Goal: Use online tool/utility: Use online tool/utility

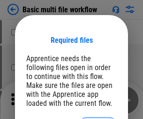
scroll to position [13, 0]
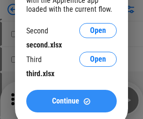
click at [71, 101] on span "Continue" at bounding box center [65, 101] width 27 height 8
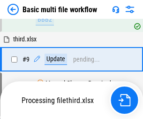
scroll to position [327, 0]
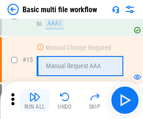
click at [35, 100] on img "button" at bounding box center [34, 96] width 11 height 11
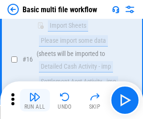
click at [35, 100] on img "button" at bounding box center [34, 96] width 11 height 11
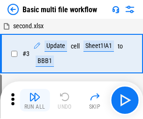
click at [35, 100] on img "button" at bounding box center [34, 96] width 11 height 11
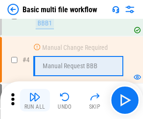
click at [35, 100] on img "button" at bounding box center [34, 96] width 11 height 11
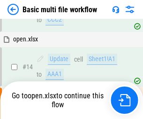
scroll to position [492, 0]
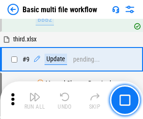
click at [35, 100] on img "button" at bounding box center [34, 96] width 11 height 11
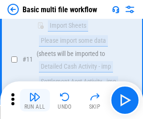
click at [35, 100] on img "button" at bounding box center [34, 96] width 11 height 11
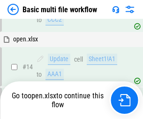
scroll to position [560, 0]
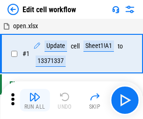
click at [35, 100] on img "button" at bounding box center [34, 96] width 11 height 11
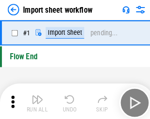
click at [35, 100] on img "button" at bounding box center [36, 96] width 11 height 11
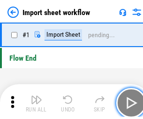
scroll to position [3, 0]
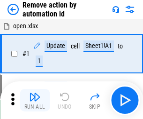
click at [35, 100] on img "button" at bounding box center [34, 96] width 11 height 11
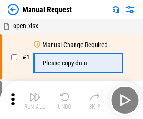
click at [35, 100] on img "button" at bounding box center [34, 96] width 11 height 11
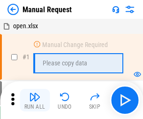
click at [35, 100] on img "button" at bounding box center [34, 96] width 11 height 11
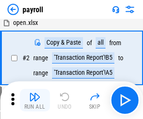
click at [35, 100] on img "button" at bounding box center [34, 96] width 11 height 11
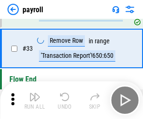
scroll to position [116, 0]
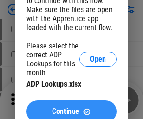
click at [71, 108] on span "Continue" at bounding box center [65, 112] width 27 height 8
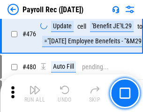
scroll to position [5011, 0]
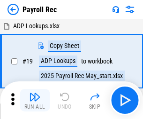
click at [35, 100] on img "button" at bounding box center [34, 96] width 11 height 11
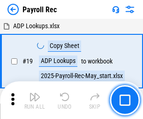
scroll to position [57, 0]
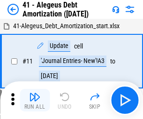
click at [35, 100] on img "button" at bounding box center [34, 96] width 11 height 11
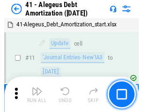
scroll to position [116, 0]
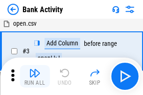
click at [35, 77] on img "button" at bounding box center [34, 73] width 11 height 11
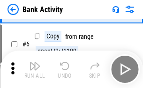
scroll to position [50, 0]
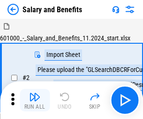
click at [35, 93] on img "button" at bounding box center [34, 96] width 11 height 11
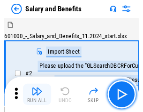
scroll to position [13, 0]
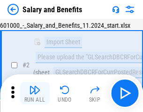
click at [35, 93] on img "button" at bounding box center [34, 89] width 11 height 11
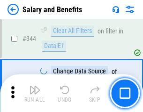
scroll to position [4403, 0]
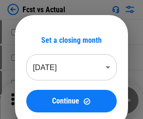
click at [35, 93] on img "button" at bounding box center [34, 96] width 11 height 11
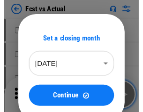
scroll to position [12, 0]
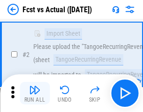
click at [35, 93] on img "button" at bounding box center [34, 89] width 11 height 11
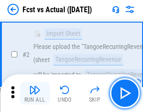
scroll to position [88, 0]
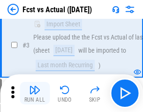
click at [35, 93] on img "button" at bounding box center [34, 89] width 11 height 11
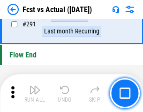
scroll to position [4450, 0]
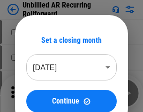
click at [35, 93] on img "button" at bounding box center [34, 89] width 11 height 11
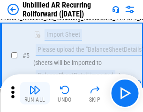
click at [35, 93] on img "button" at bounding box center [34, 89] width 11 height 11
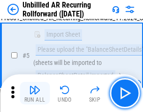
scroll to position [88, 0]
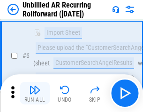
click at [35, 93] on img "button" at bounding box center [34, 89] width 11 height 11
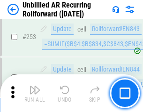
scroll to position [3194, 0]
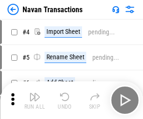
click at [35, 93] on img "button" at bounding box center [34, 96] width 11 height 11
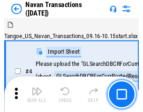
scroll to position [15, 0]
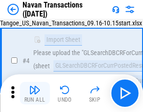
click at [35, 93] on img "button" at bounding box center [34, 89] width 11 height 11
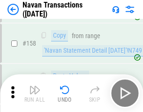
scroll to position [3049, 0]
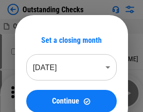
click at [35, 93] on img "button" at bounding box center [34, 89] width 11 height 11
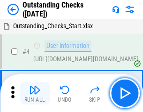
scroll to position [39, 0]
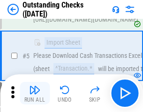
click at [35, 93] on img "button" at bounding box center [34, 89] width 11 height 11
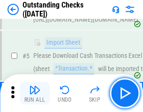
scroll to position [98, 0]
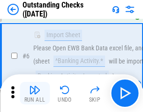
click at [35, 93] on img "button" at bounding box center [34, 89] width 11 height 11
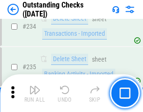
scroll to position [2855, 0]
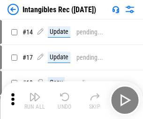
click at [35, 100] on img "button" at bounding box center [34, 96] width 11 height 11
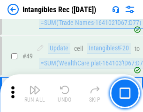
scroll to position [366, 0]
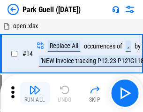
click at [35, 93] on img "button" at bounding box center [34, 89] width 11 height 11
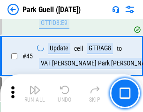
scroll to position [1176, 0]
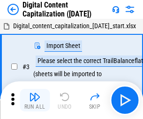
click at [35, 93] on img "button" at bounding box center [34, 96] width 11 height 11
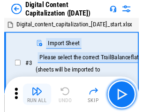
scroll to position [20, 0]
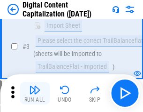
click at [35, 93] on img "button" at bounding box center [34, 89] width 11 height 11
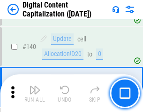
scroll to position [990, 0]
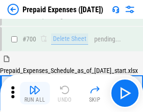
click at [35, 93] on img "button" at bounding box center [34, 89] width 11 height 11
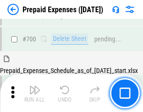
scroll to position [2530, 0]
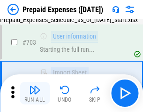
click at [35, 93] on img "button" at bounding box center [34, 89] width 11 height 11
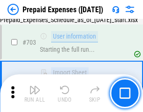
scroll to position [2586, 0]
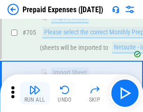
click at [35, 93] on img "button" at bounding box center [34, 89] width 11 height 11
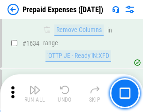
scroll to position [9156, 0]
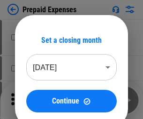
click at [35, 100] on img "button" at bounding box center [34, 96] width 11 height 11
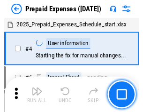
scroll to position [41, 0]
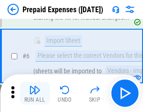
click at [35, 93] on img "button" at bounding box center [34, 89] width 11 height 11
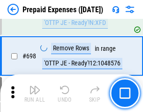
scroll to position [3274, 0]
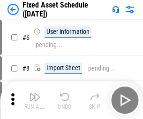
click at [35, 100] on img "button" at bounding box center [34, 96] width 11 height 11
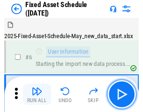
scroll to position [51, 0]
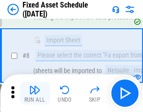
click at [35, 93] on img "button" at bounding box center [34, 89] width 11 height 11
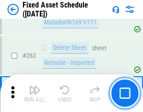
scroll to position [2997, 0]
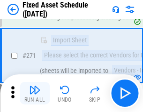
click at [35, 93] on img "button" at bounding box center [34, 89] width 11 height 11
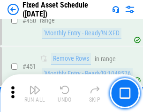
scroll to position [4204, 0]
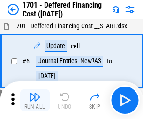
click at [35, 100] on img "button" at bounding box center [34, 96] width 11 height 11
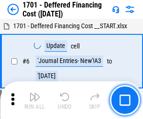
scroll to position [113, 0]
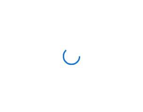
scroll to position [1, 0]
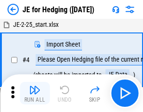
click at [35, 93] on img "button" at bounding box center [34, 89] width 11 height 11
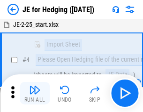
click at [35, 93] on img "button" at bounding box center [34, 89] width 11 height 11
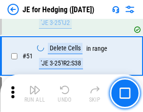
scroll to position [609, 0]
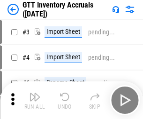
click at [35, 93] on img "button" at bounding box center [34, 96] width 11 height 11
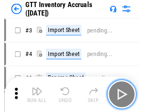
scroll to position [1, 0]
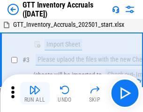
click at [35, 93] on img "button" at bounding box center [34, 89] width 11 height 11
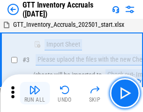
scroll to position [61, 0]
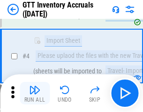
click at [35, 93] on img "button" at bounding box center [34, 89] width 11 height 11
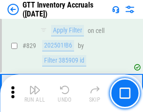
scroll to position [7138, 0]
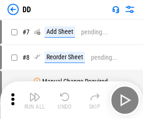
click at [35, 100] on img "button" at bounding box center [34, 96] width 11 height 11
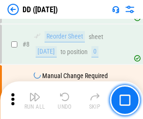
scroll to position [91, 0]
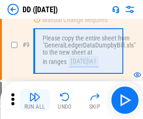
click at [35, 100] on img "button" at bounding box center [34, 96] width 11 height 11
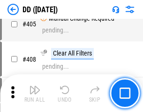
scroll to position [4207, 0]
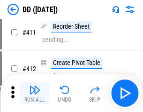
click at [35, 93] on img "button" at bounding box center [34, 89] width 11 height 11
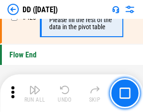
scroll to position [4501, 0]
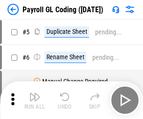
click at [35, 100] on img "button" at bounding box center [34, 96] width 11 height 11
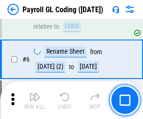
scroll to position [113, 0]
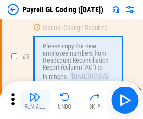
click at [35, 100] on img "button" at bounding box center [34, 96] width 11 height 11
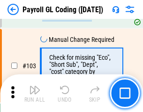
scroll to position [2206, 0]
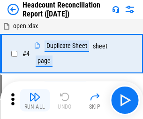
click at [35, 100] on img "button" at bounding box center [34, 96] width 11 height 11
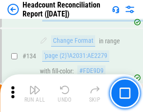
scroll to position [1130, 0]
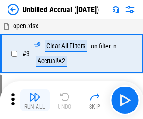
click at [35, 100] on img "button" at bounding box center [34, 96] width 11 height 11
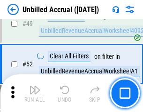
scroll to position [853, 0]
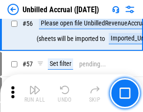
click at [35, 93] on img "button" at bounding box center [34, 89] width 11 height 11
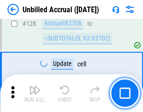
scroll to position [2801, 0]
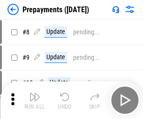
click at [35, 100] on img "button" at bounding box center [34, 96] width 11 height 11
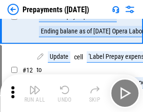
scroll to position [59, 0]
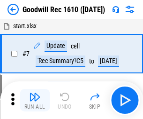
click at [35, 100] on img "button" at bounding box center [34, 96] width 11 height 11
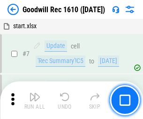
scroll to position [161, 0]
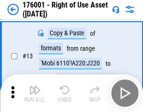
scroll to position [61, 0]
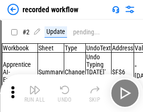
click at [35, 93] on img "button" at bounding box center [34, 89] width 11 height 11
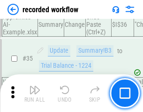
scroll to position [2939, 0]
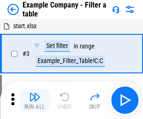
click at [35, 100] on img "button" at bounding box center [34, 96] width 11 height 11
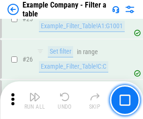
scroll to position [860, 0]
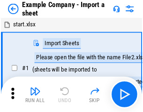
scroll to position [15, 0]
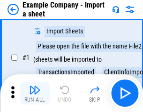
click at [35, 93] on img "button" at bounding box center [34, 89] width 11 height 11
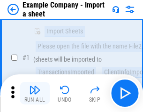
click at [35, 93] on img "button" at bounding box center [34, 89] width 11 height 11
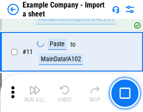
scroll to position [208, 0]
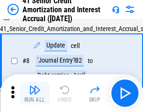
click at [35, 93] on img "button" at bounding box center [34, 89] width 11 height 11
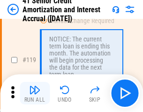
click at [35, 93] on img "button" at bounding box center [34, 89] width 11 height 11
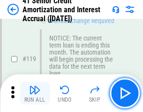
scroll to position [887, 0]
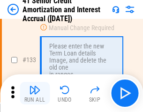
click at [35, 93] on img "button" at bounding box center [34, 89] width 11 height 11
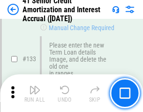
scroll to position [983, 0]
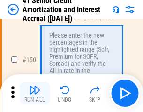
click at [35, 93] on img "button" at bounding box center [34, 89] width 11 height 11
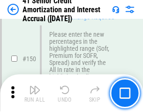
scroll to position [1081, 0]
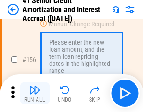
click at [35, 93] on img "button" at bounding box center [34, 89] width 11 height 11
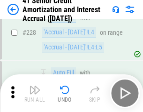
scroll to position [2106, 0]
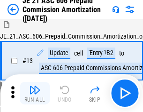
click at [35, 93] on img "button" at bounding box center [34, 89] width 11 height 11
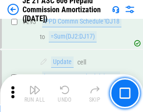
scroll to position [1730, 0]
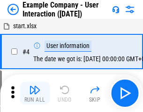
click at [35, 93] on img "button" at bounding box center [34, 89] width 11 height 11
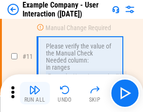
click at [35, 93] on img "button" at bounding box center [34, 89] width 11 height 11
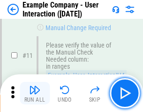
scroll to position [204, 0]
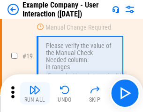
click at [35, 93] on img "button" at bounding box center [34, 89] width 11 height 11
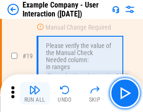
click at [35, 93] on img "button" at bounding box center [34, 89] width 11 height 11
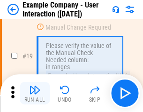
click at [35, 93] on img "button" at bounding box center [34, 89] width 11 height 11
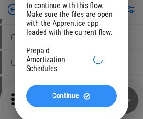
click at [71, 100] on span "Continue" at bounding box center [65, 96] width 27 height 8
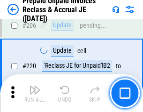
scroll to position [1219, 0]
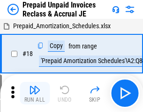
click at [35, 93] on img "button" at bounding box center [34, 89] width 11 height 11
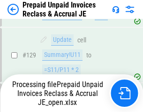
scroll to position [1171, 0]
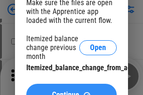
click at [71, 92] on span "Continue" at bounding box center [65, 96] width 27 height 8
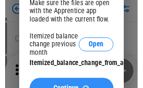
scroll to position [141, 0]
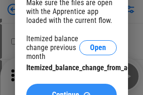
click at [71, 92] on span "Continue" at bounding box center [65, 96] width 27 height 8
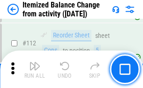
scroll to position [1573, 0]
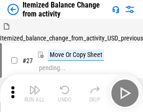
scroll to position [15, 0]
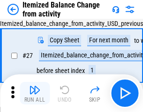
click at [35, 93] on img "button" at bounding box center [34, 89] width 11 height 11
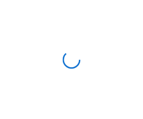
scroll to position [4, 0]
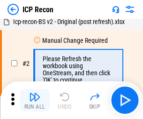
click at [35, 100] on img "button" at bounding box center [34, 96] width 11 height 11
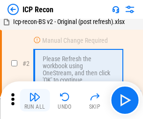
click at [35, 100] on img "button" at bounding box center [34, 96] width 11 height 11
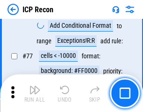
scroll to position [845, 0]
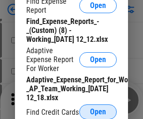
click at [98, 111] on span "Open" at bounding box center [98, 112] width 16 height 8
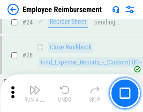
scroll to position [440, 0]
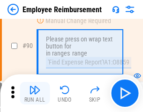
click at [35, 93] on img "button" at bounding box center [34, 89] width 11 height 11
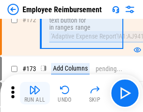
click at [35, 93] on img "button" at bounding box center [34, 89] width 11 height 11
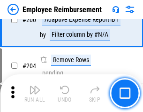
scroll to position [2379, 0]
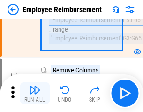
click at [35, 93] on img "button" at bounding box center [34, 89] width 11 height 11
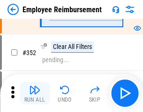
click at [35, 93] on img "button" at bounding box center [34, 89] width 11 height 11
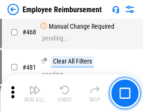
scroll to position [5749, 0]
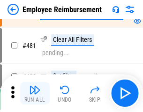
click at [35, 93] on img "button" at bounding box center [34, 89] width 11 height 11
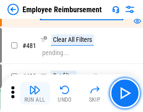
click at [35, 93] on img "button" at bounding box center [34, 89] width 11 height 11
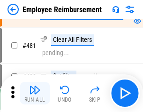
click at [35, 93] on img "button" at bounding box center [34, 89] width 11 height 11
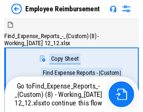
scroll to position [32, 0]
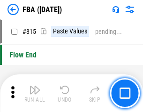
scroll to position [8418, 0]
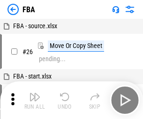
click at [35, 100] on img "button" at bounding box center [34, 96] width 11 height 11
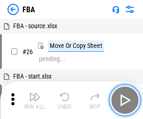
scroll to position [9, 0]
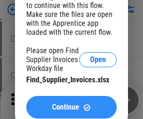
click at [71, 107] on span "Continue" at bounding box center [65, 107] width 27 height 8
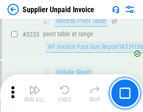
scroll to position [22901, 0]
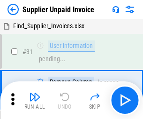
scroll to position [31, 0]
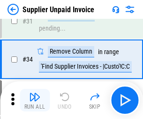
click at [35, 100] on img "button" at bounding box center [34, 96] width 11 height 11
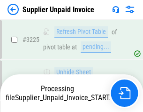
scroll to position [22828, 0]
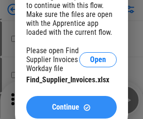
click at [71, 107] on span "Continue" at bounding box center [65, 107] width 27 height 8
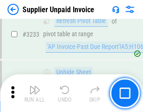
scroll to position [22901, 0]
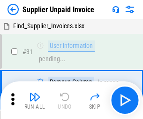
scroll to position [31, 0]
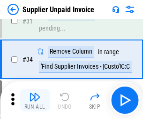
click at [35, 100] on img "button" at bounding box center [34, 96] width 11 height 11
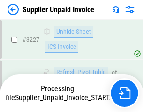
scroll to position [22787, 0]
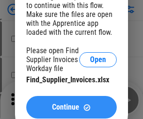
click at [71, 107] on span "Continue" at bounding box center [65, 107] width 27 height 8
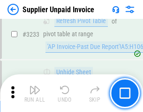
scroll to position [22901, 0]
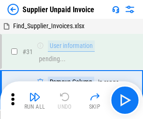
scroll to position [31, 0]
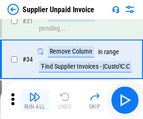
click at [35, 100] on img "button" at bounding box center [34, 96] width 11 height 11
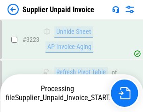
scroll to position [22787, 0]
